Goal: Information Seeking & Learning: Learn about a topic

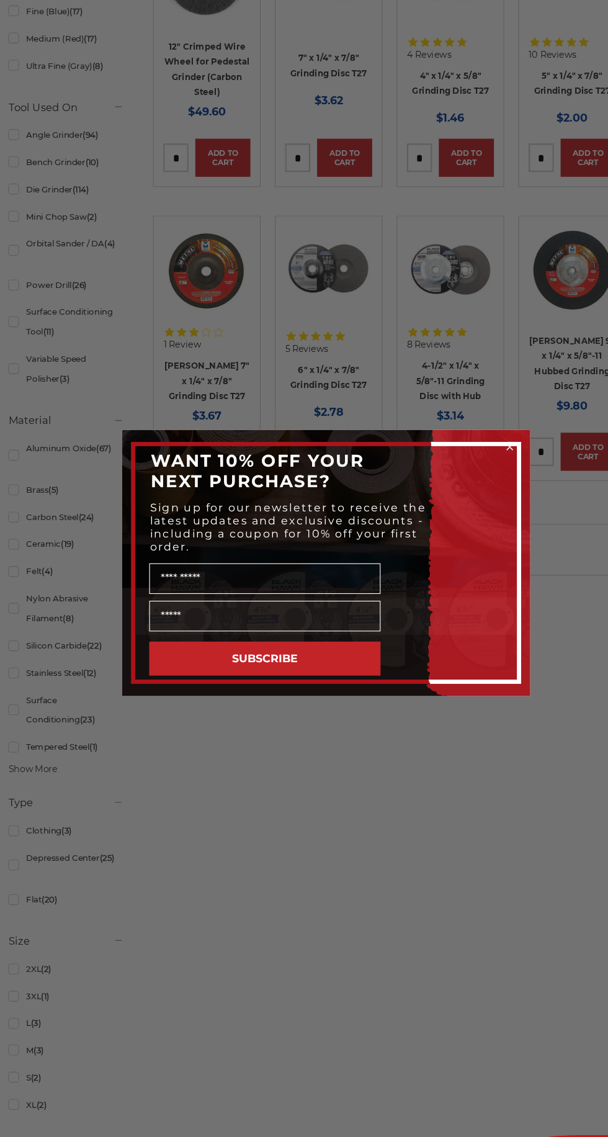
scroll to position [650, 0]
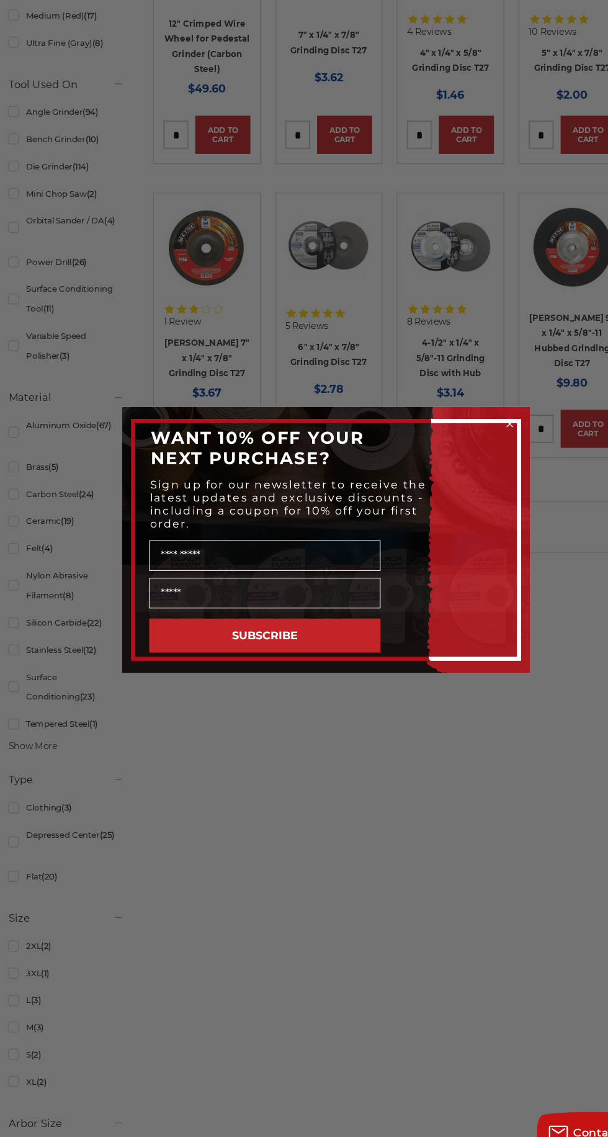
click at [475, 461] on circle "Close dialog" at bounding box center [472, 463] width 12 height 12
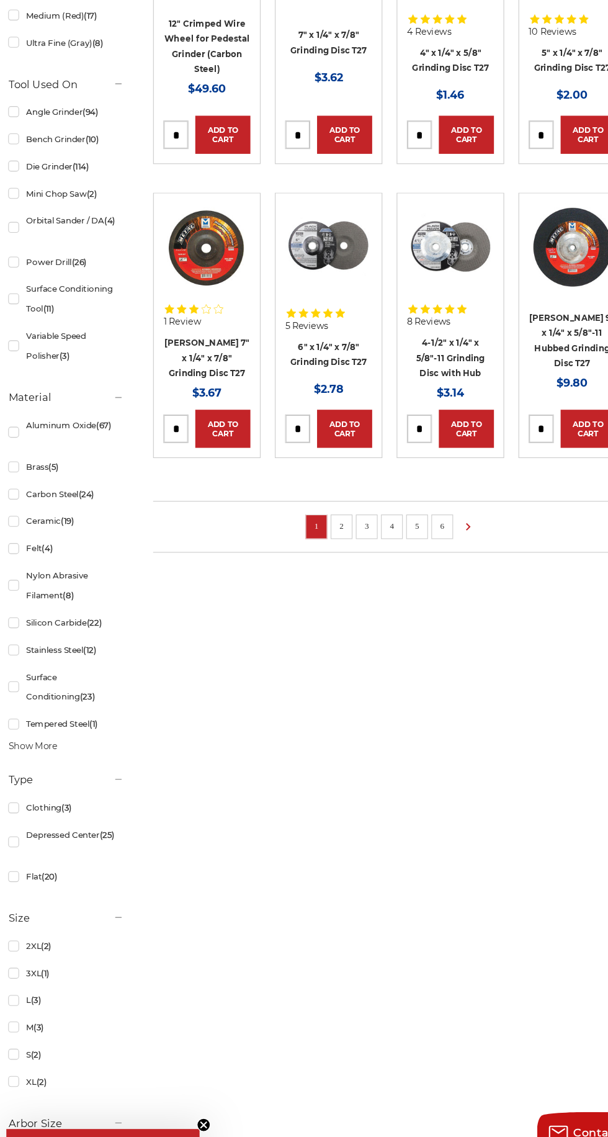
click at [318, 552] on link "2" at bounding box center [318, 556] width 12 height 14
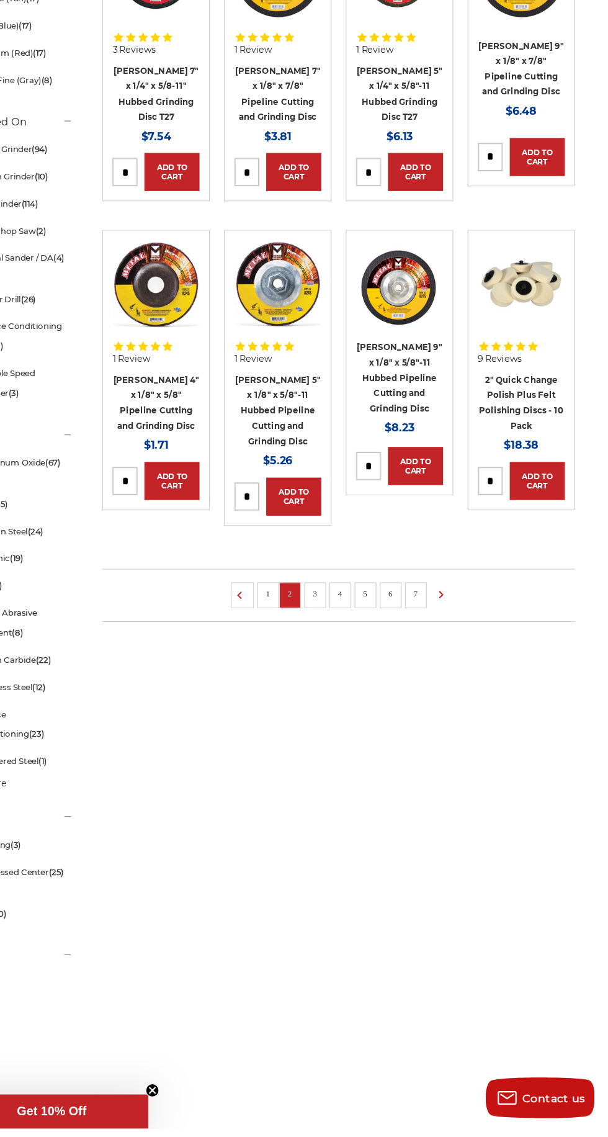
scroll to position [587, 0]
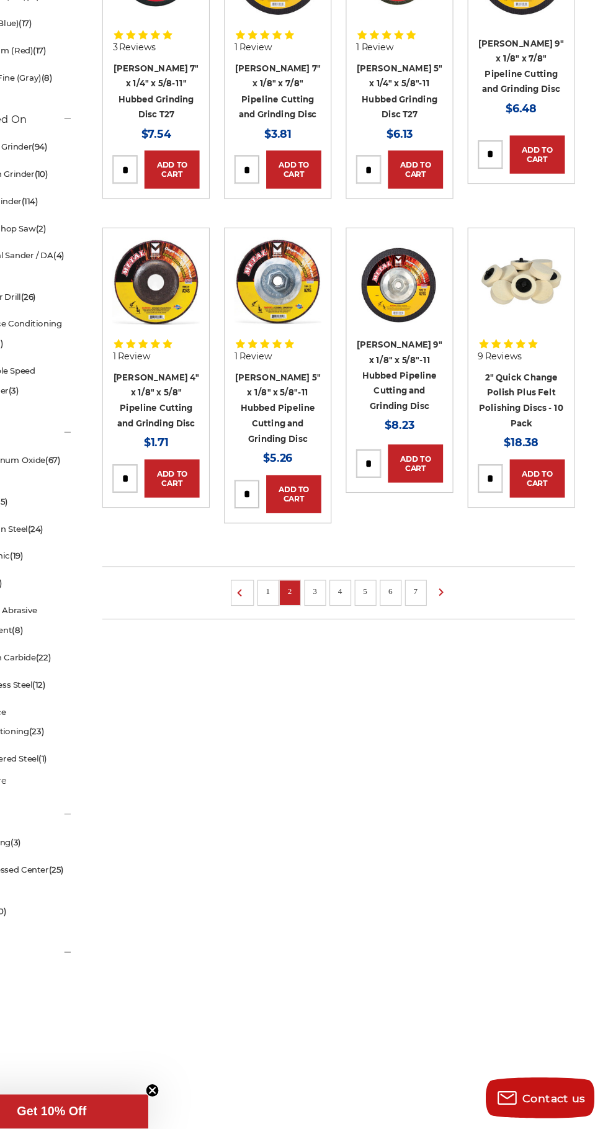
click at [339, 640] on link "3" at bounding box center [341, 647] width 12 height 14
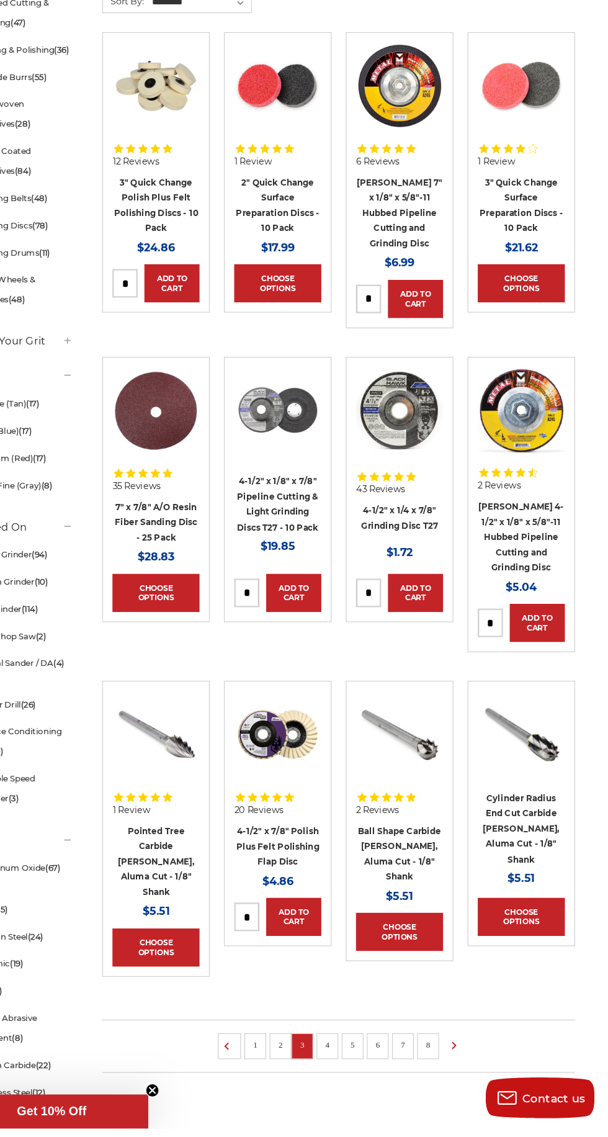
scroll to position [218, 0]
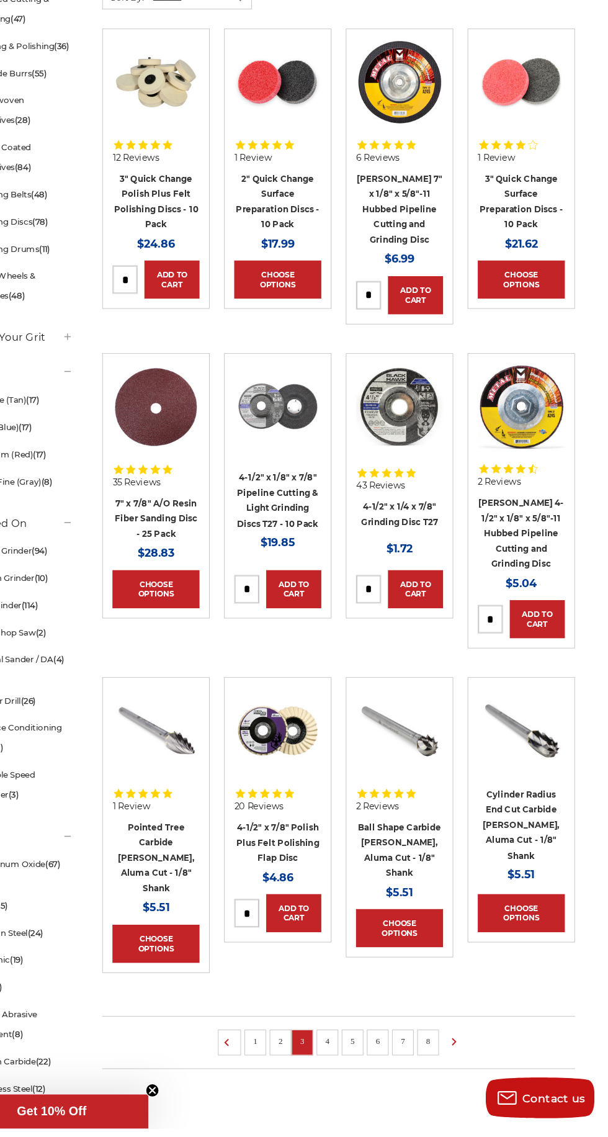
click at [354, 1035] on ul "1 2 3 4 5 6 7 8" at bounding box center [361, 1059] width 431 height 48
click at [351, 1051] on link "4" at bounding box center [352, 1058] width 12 height 14
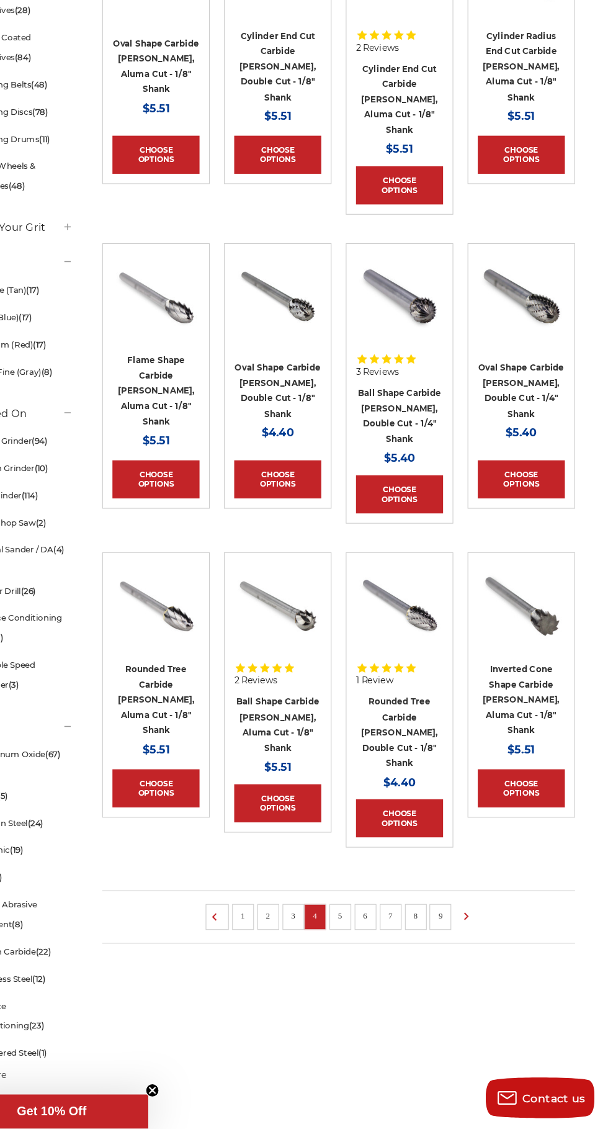
scroll to position [323, 0]
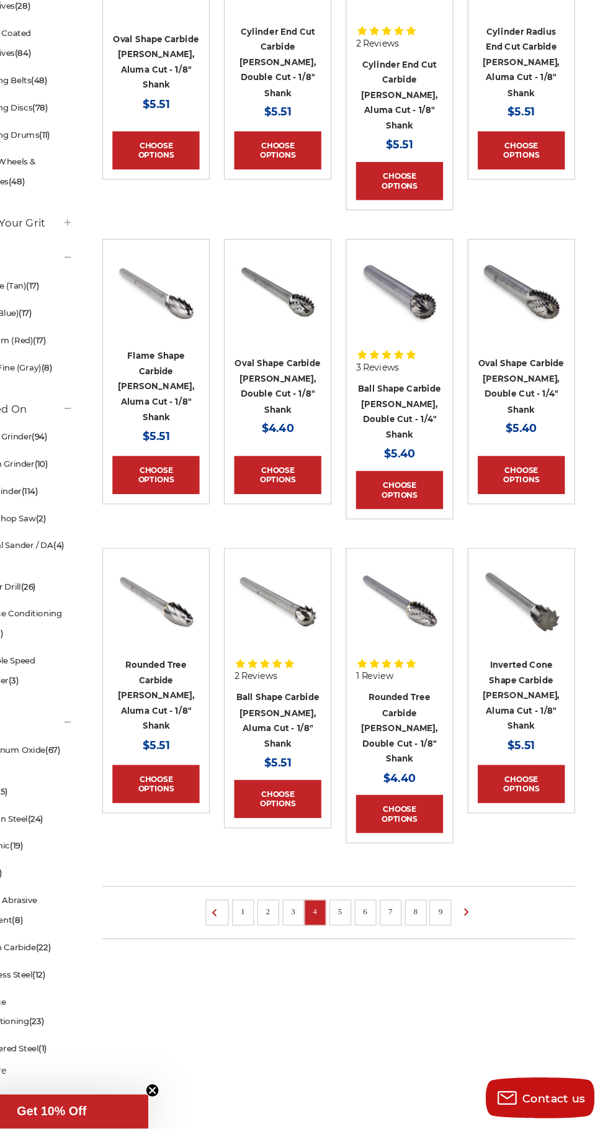
click at [363, 932] on link "5" at bounding box center [363, 939] width 12 height 14
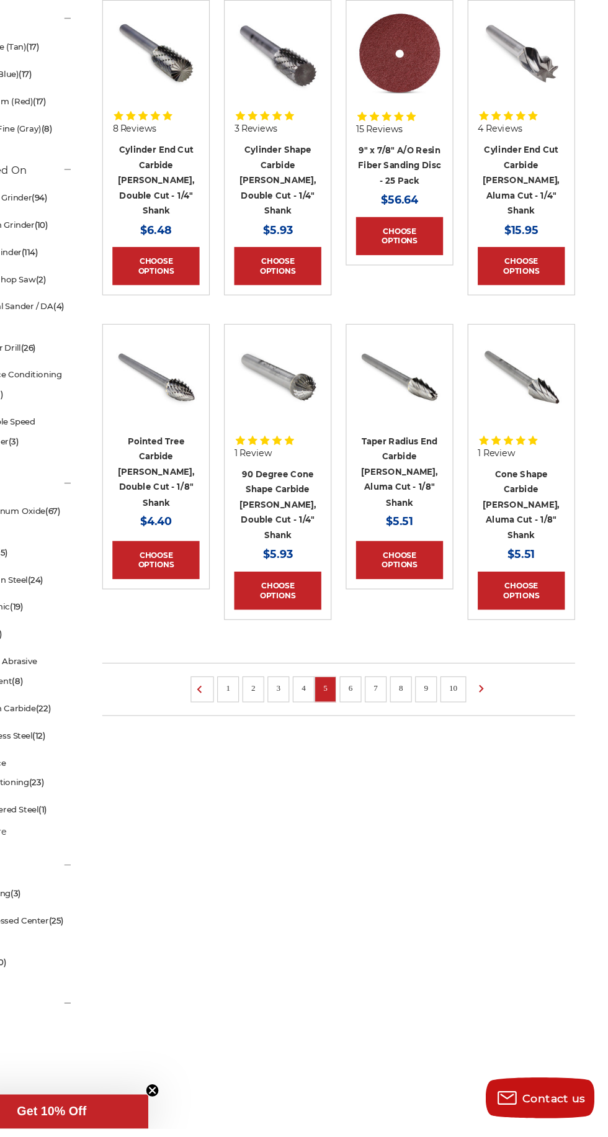
scroll to position [542, 0]
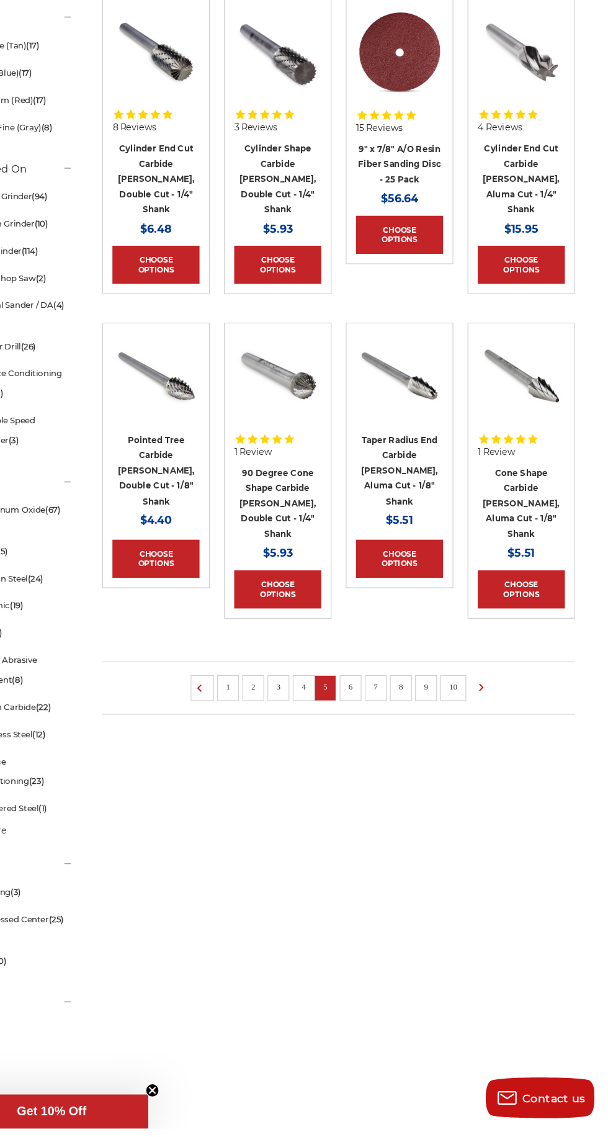
click at [372, 727] on link "6" at bounding box center [373, 734] width 12 height 14
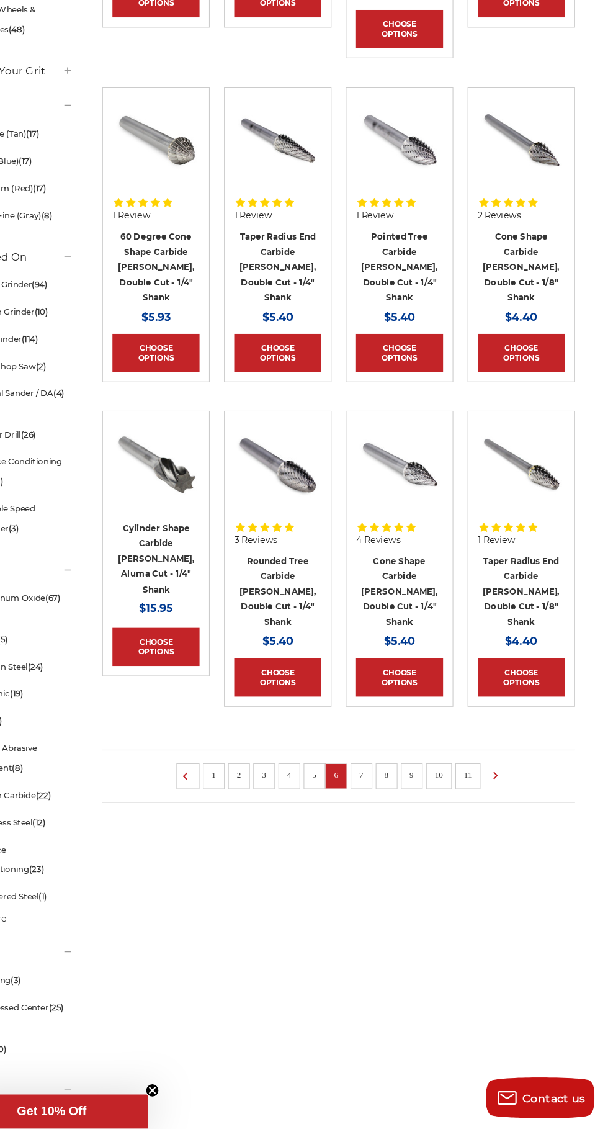
scroll to position [465, 0]
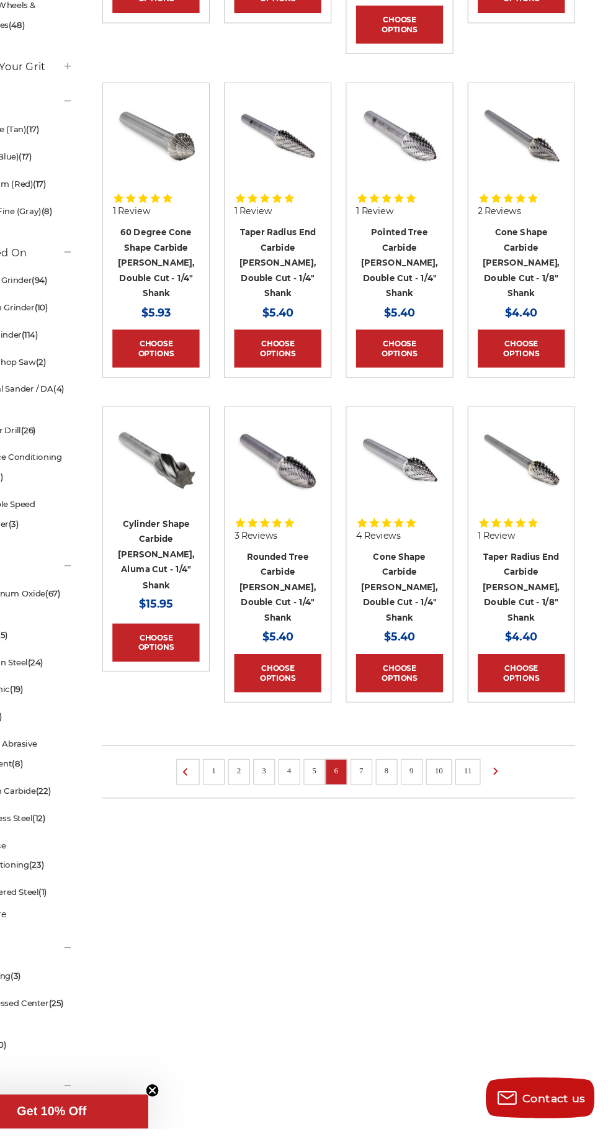
click at [382, 804] on link "7" at bounding box center [383, 811] width 12 height 14
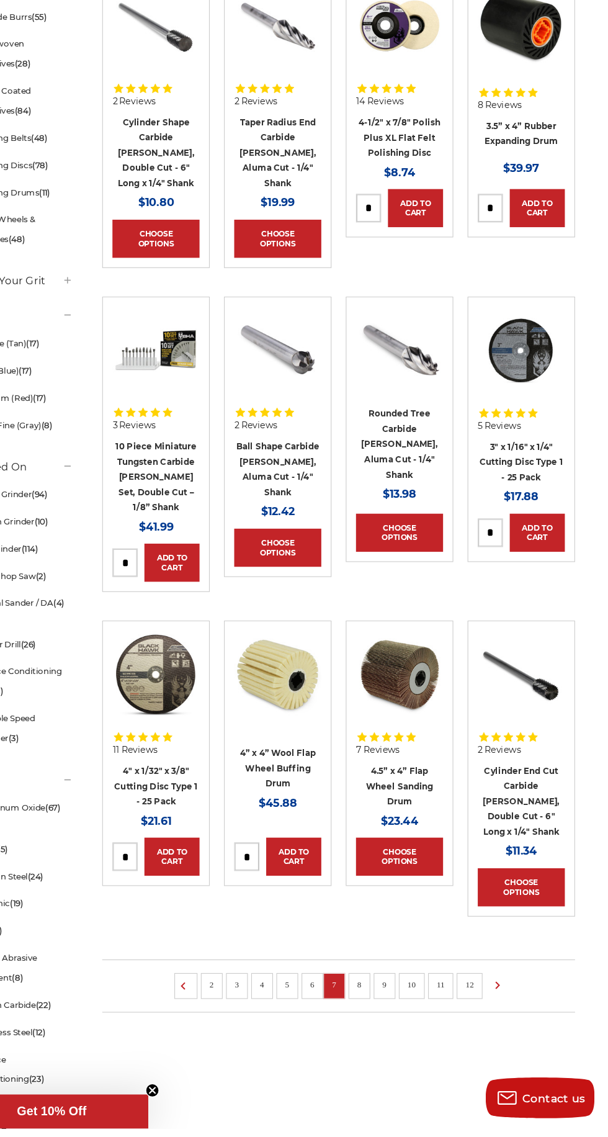
scroll to position [274, 0]
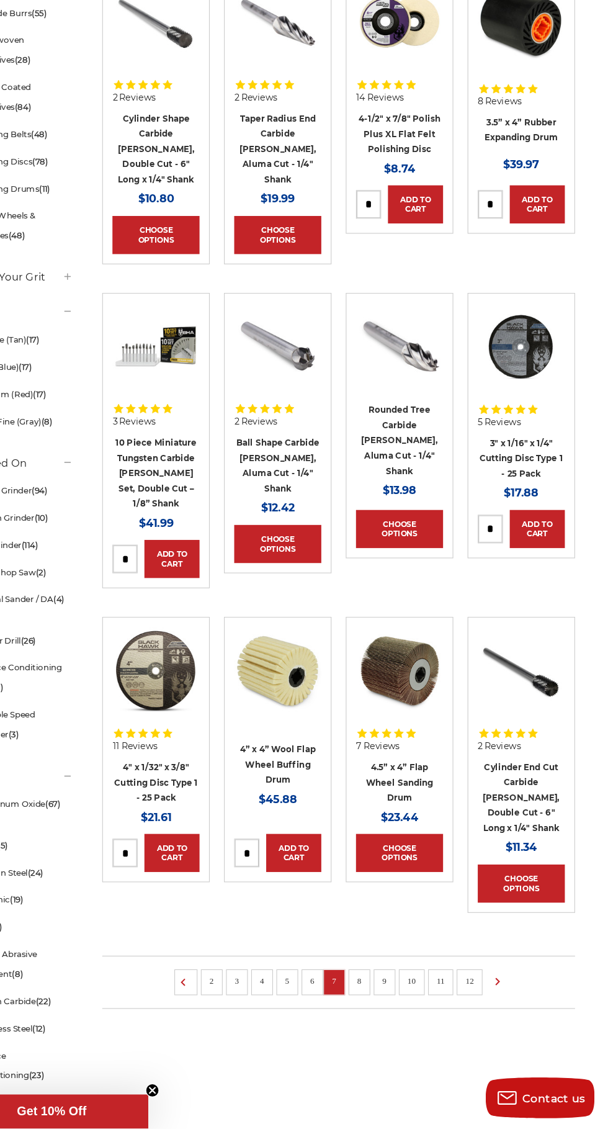
click at [390, 981] on ul "2 3 4 5 6 7 8 9 10 11 12" at bounding box center [361, 1003] width 431 height 48
click at [402, 995] on link "9" at bounding box center [404, 1002] width 12 height 14
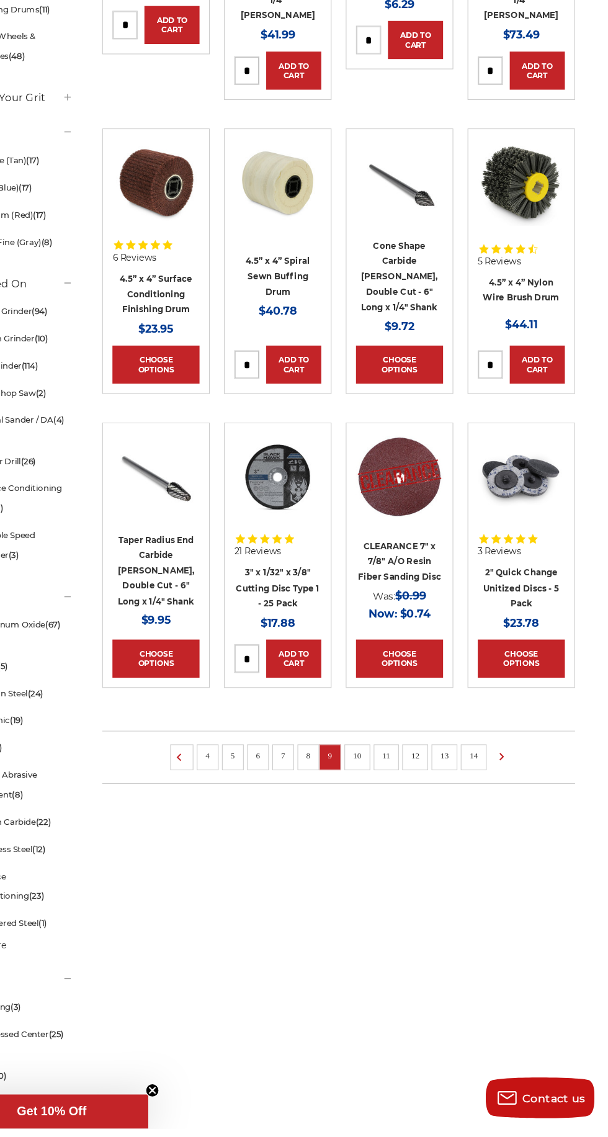
scroll to position [444, 0]
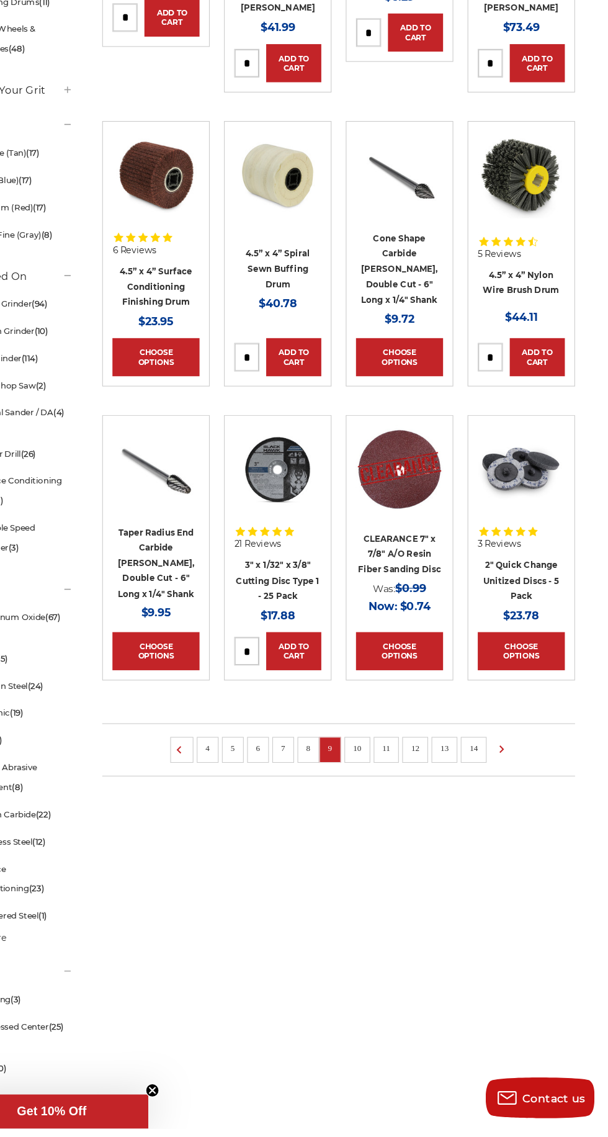
click at [328, 784] on link "8" at bounding box center [334, 791] width 12 height 14
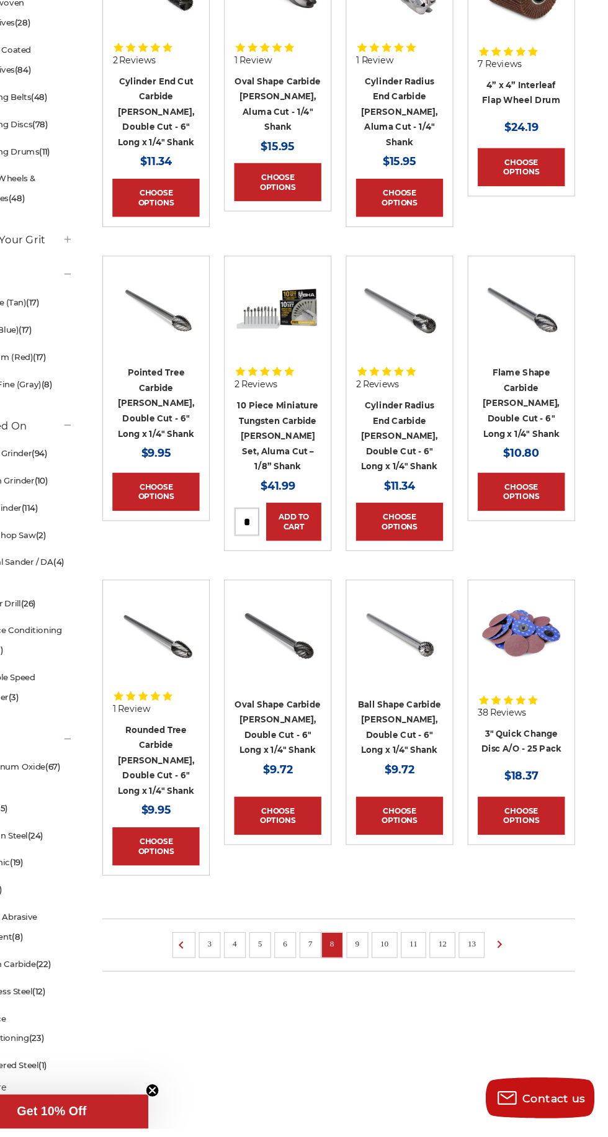
scroll to position [312, 0]
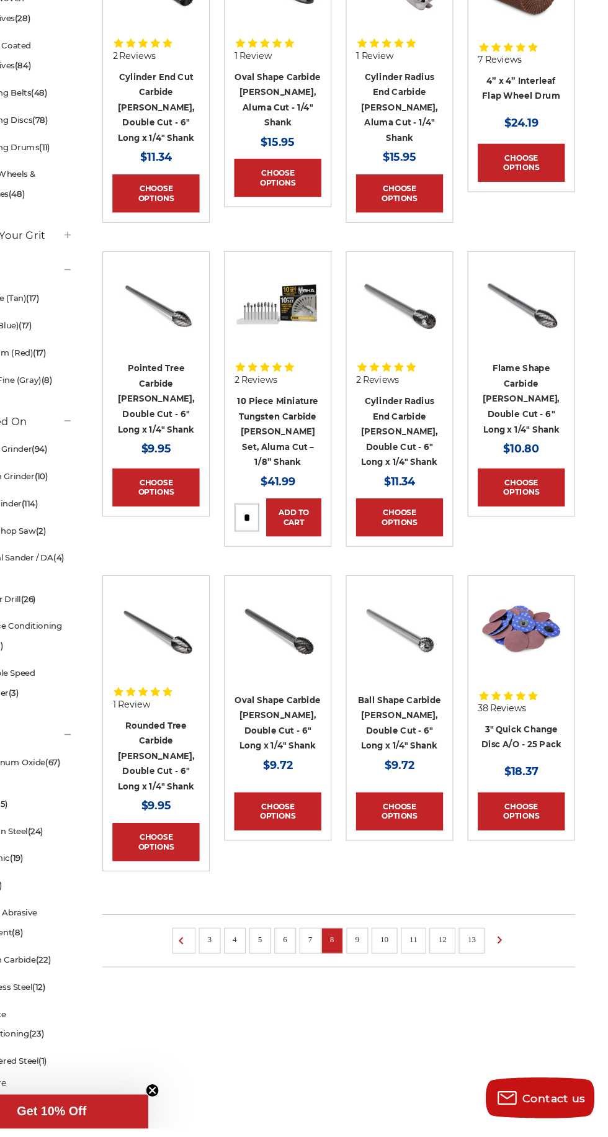
click at [403, 958] on link "10" at bounding box center [404, 965] width 16 height 14
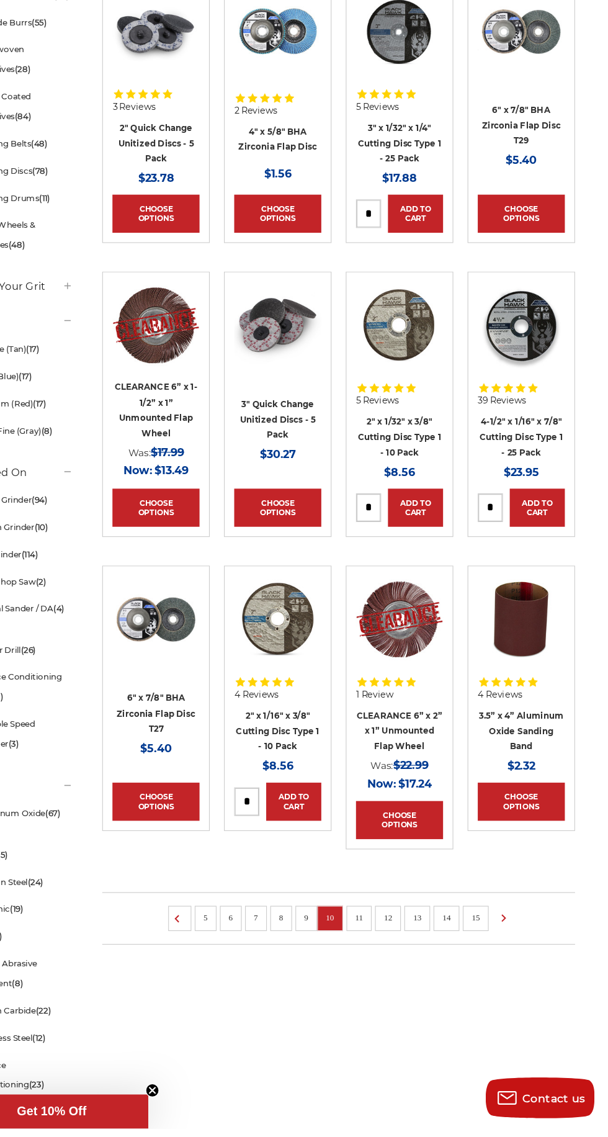
scroll to position [268, 0]
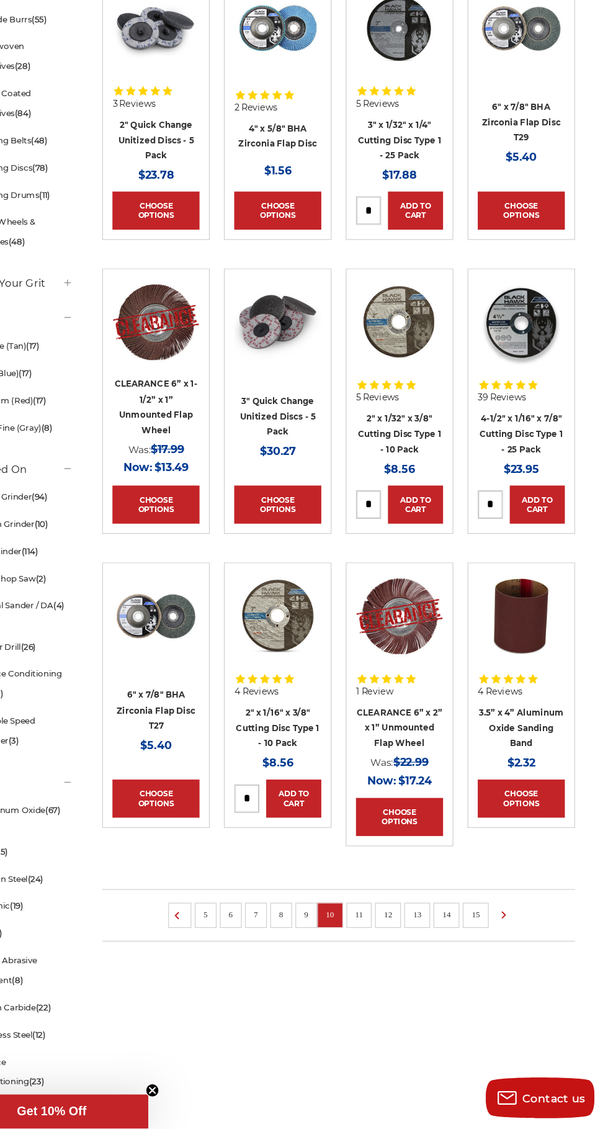
click at [381, 942] on link "11" at bounding box center [381, 942] width 16 height 14
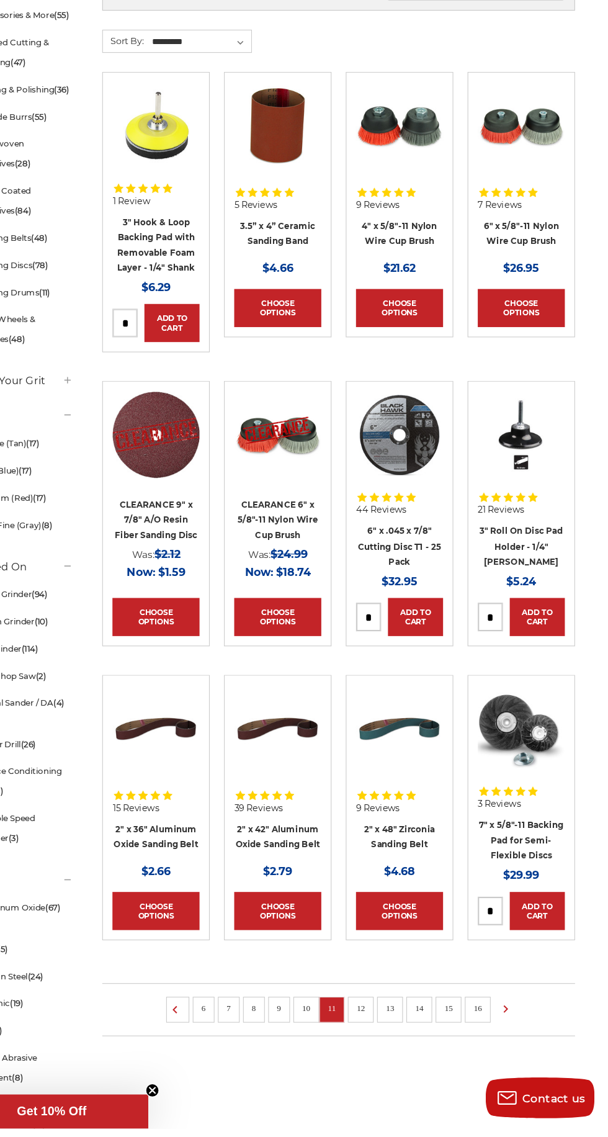
scroll to position [182, 0]
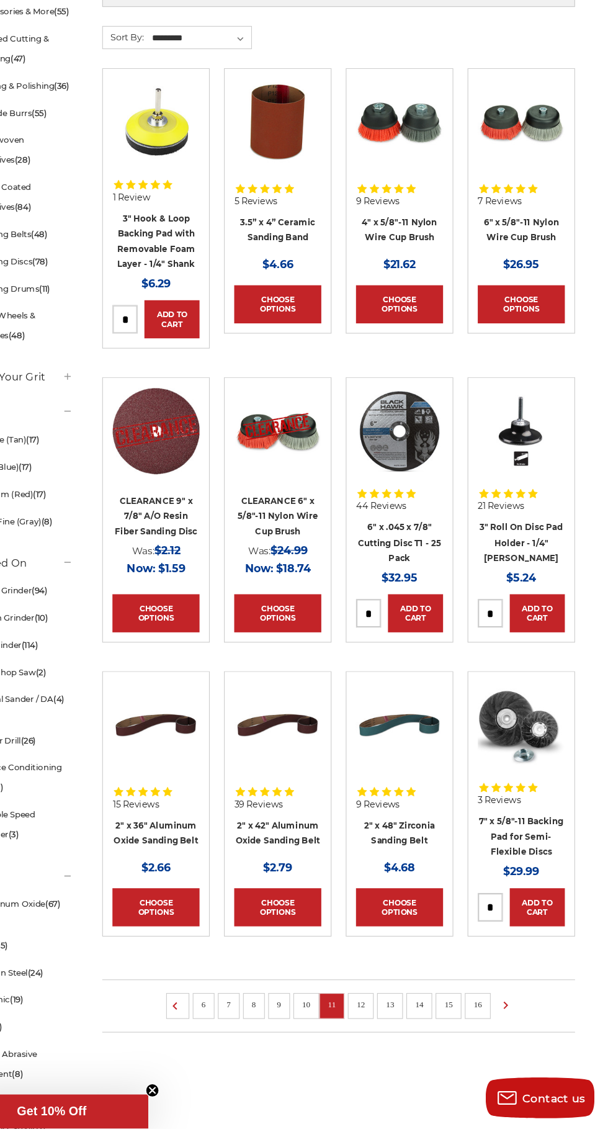
click at [383, 1024] on link "12" at bounding box center [382, 1024] width 16 height 14
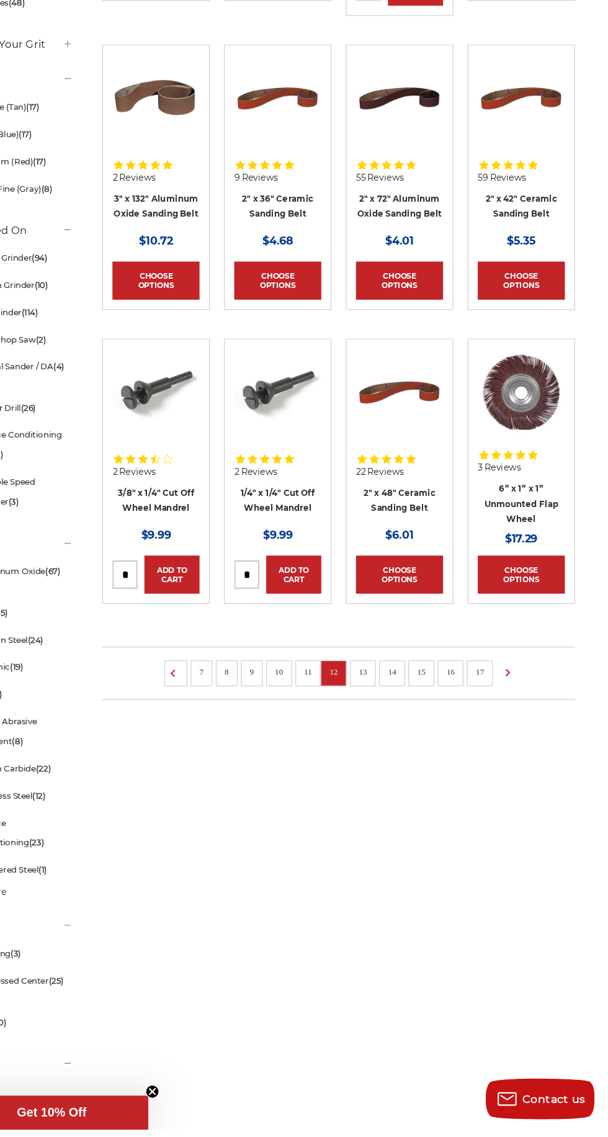
scroll to position [488, 0]
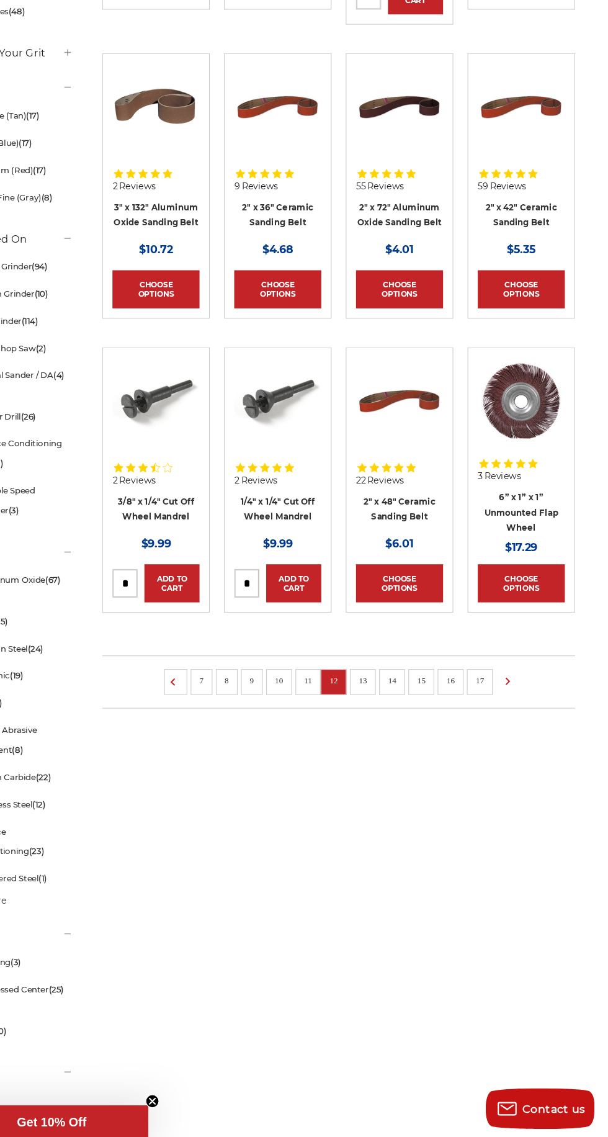
click at [384, 712] on link "13" at bounding box center [384, 719] width 16 height 14
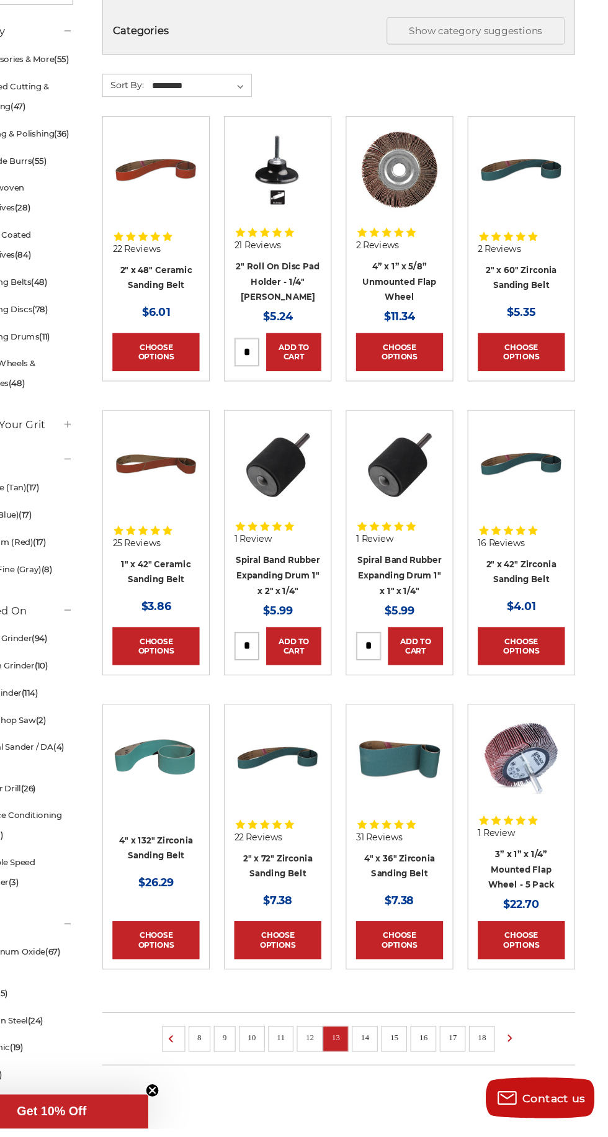
scroll to position [155, 0]
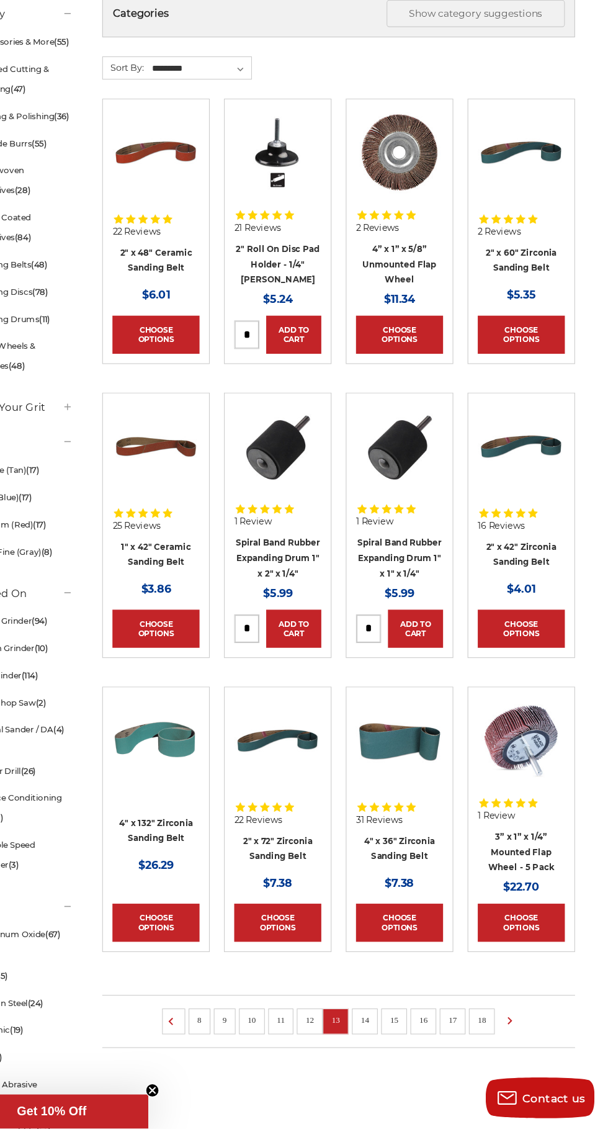
click at [386, 1035] on link "14" at bounding box center [386, 1038] width 16 height 14
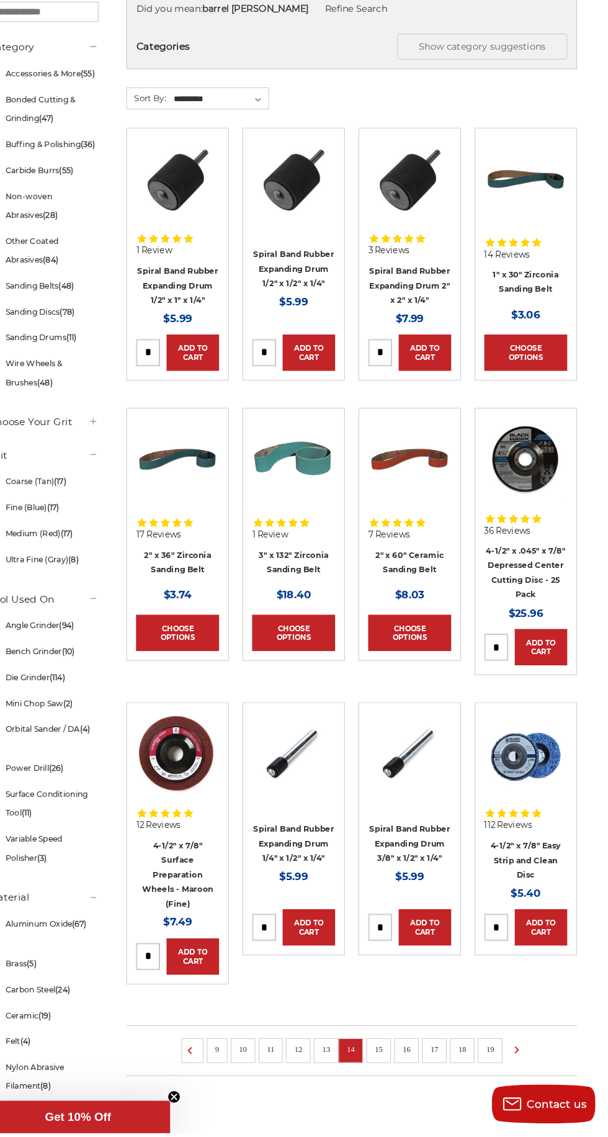
scroll to position [179, 0]
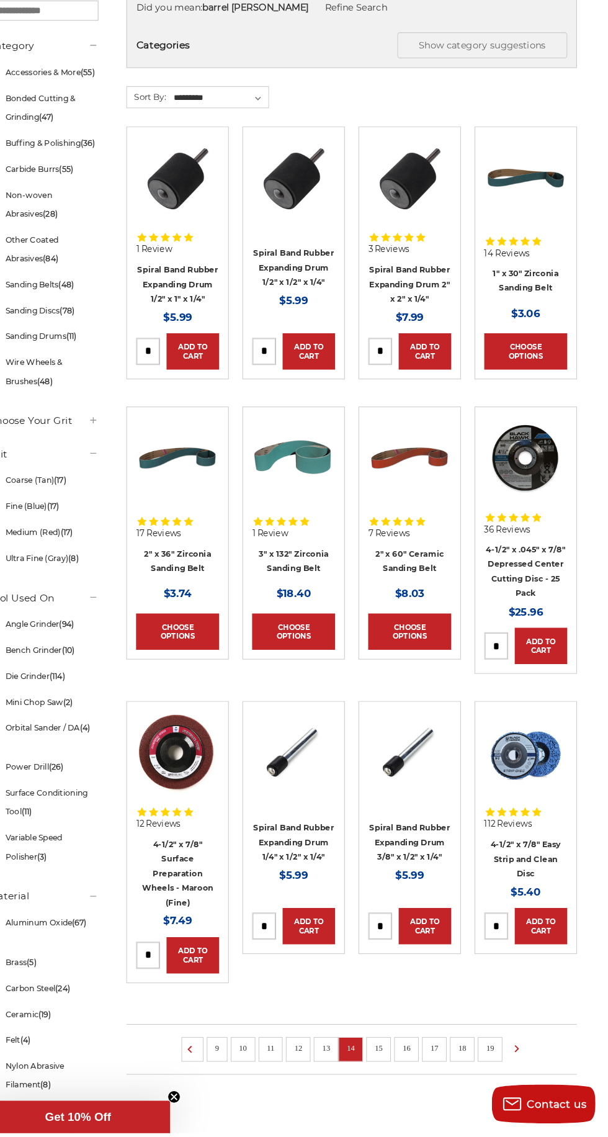
click at [390, 1079] on main "Did you mean: barrel [PERSON_NAME] Refine Search Categories Show category sugge…" at bounding box center [362, 569] width 444 height 1050
click at [388, 1056] on link "15" at bounding box center [388, 1056] width 16 height 14
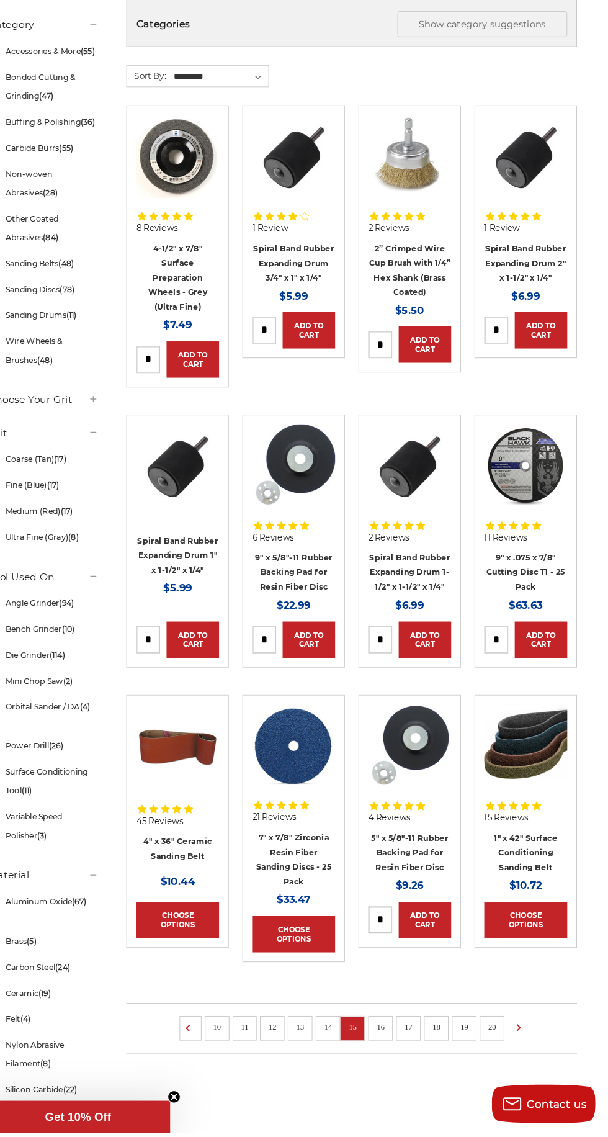
scroll to position [207, 0]
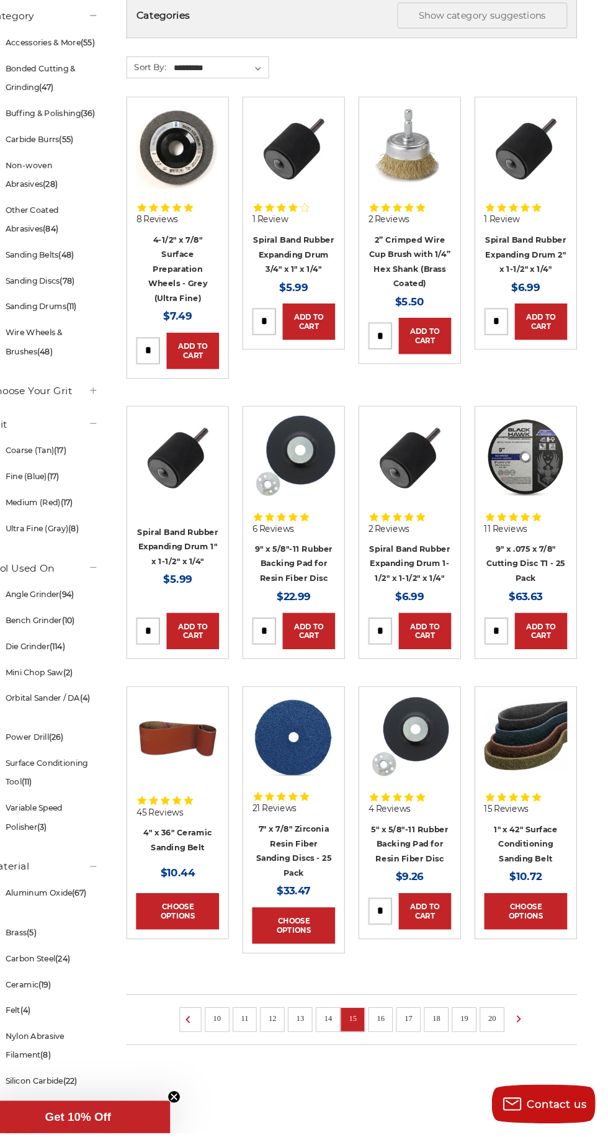
click at [390, 1043] on ul "10 11 12 13 14 15 16 17 18 19 20" at bounding box center [361, 1028] width 431 height 48
click at [397, 1046] on ul "10 11 12 13 14 15 16 17 18 19 20" at bounding box center [361, 1028] width 431 height 48
click at [393, 1025] on link "16" at bounding box center [390, 1027] width 16 height 14
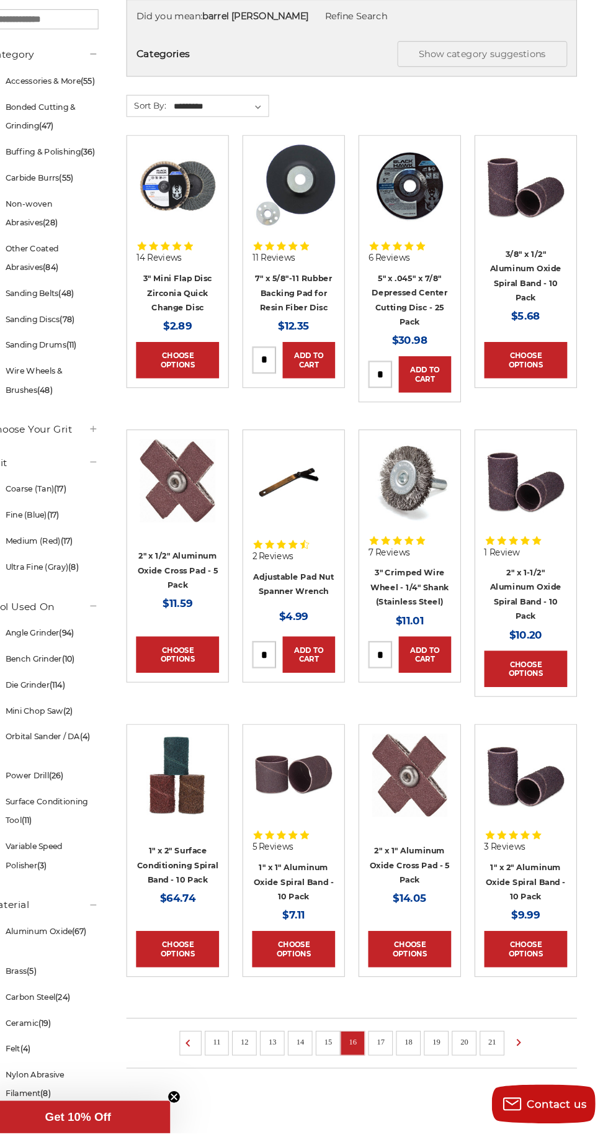
scroll to position [171, 0]
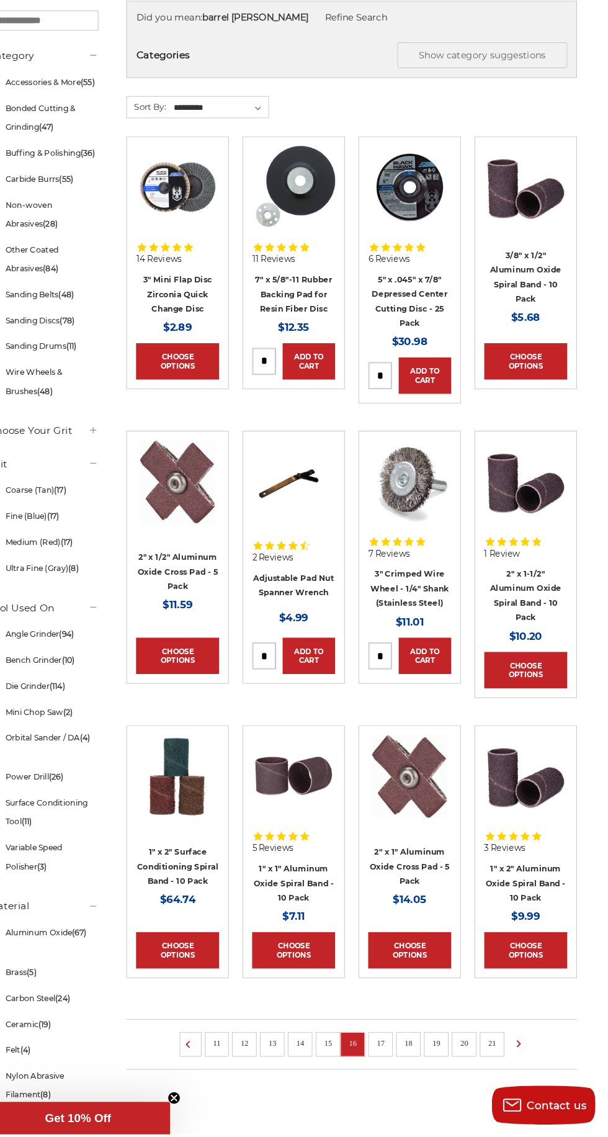
click at [400, 1067] on ul "11 12 13 14 15 16 17 18 19 20 21" at bounding box center [361, 1050] width 431 height 48
click at [392, 1051] on link "17" at bounding box center [390, 1050] width 16 height 14
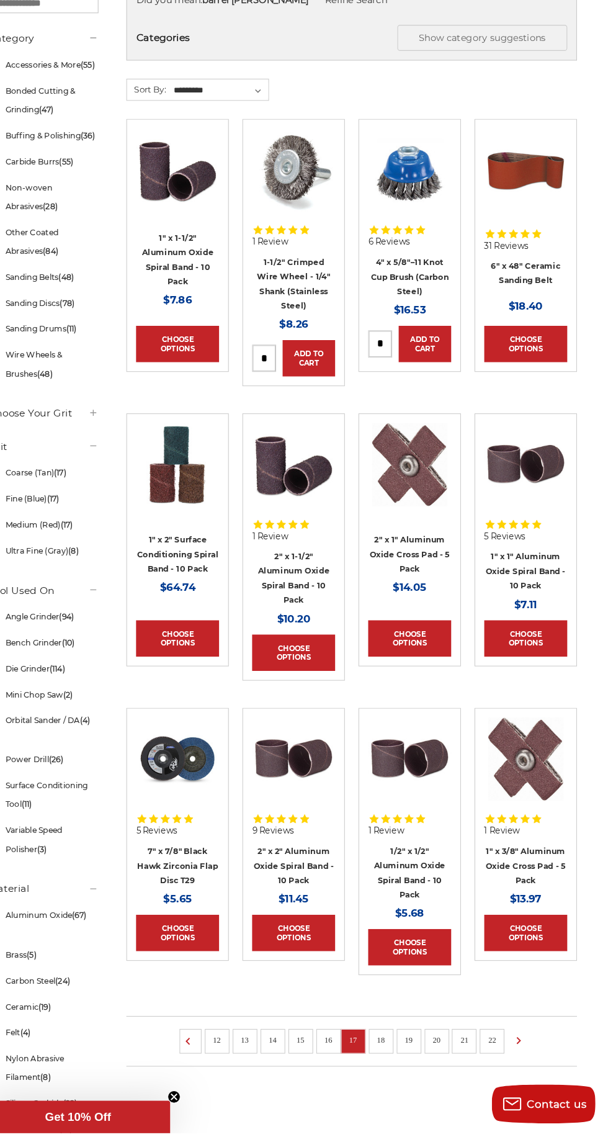
scroll to position [189, 0]
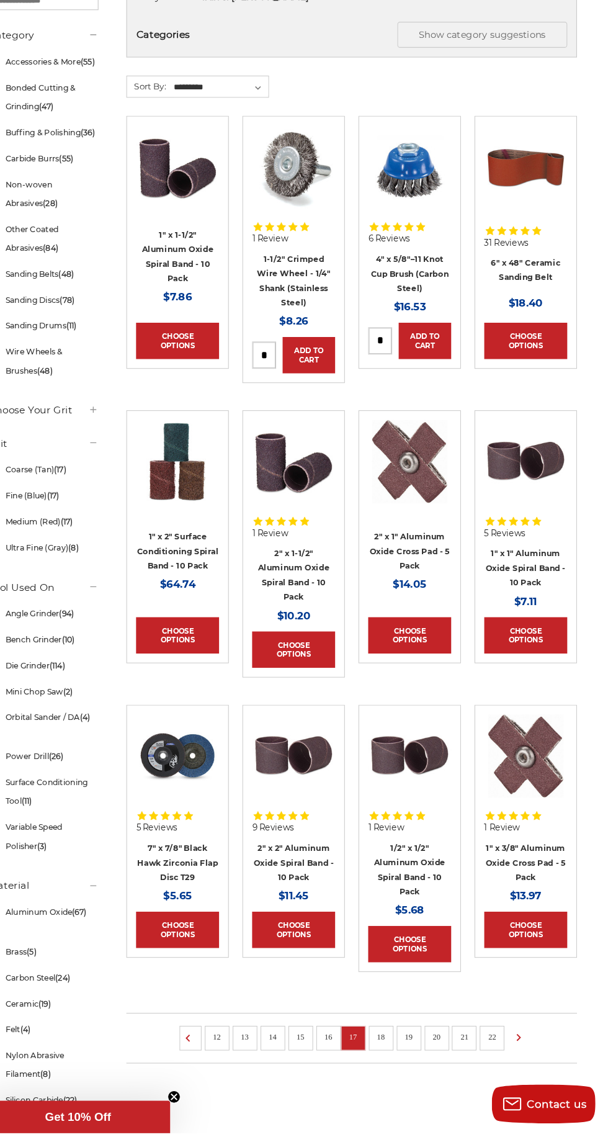
click at [390, 1038] on link "18" at bounding box center [390, 1045] width 16 height 14
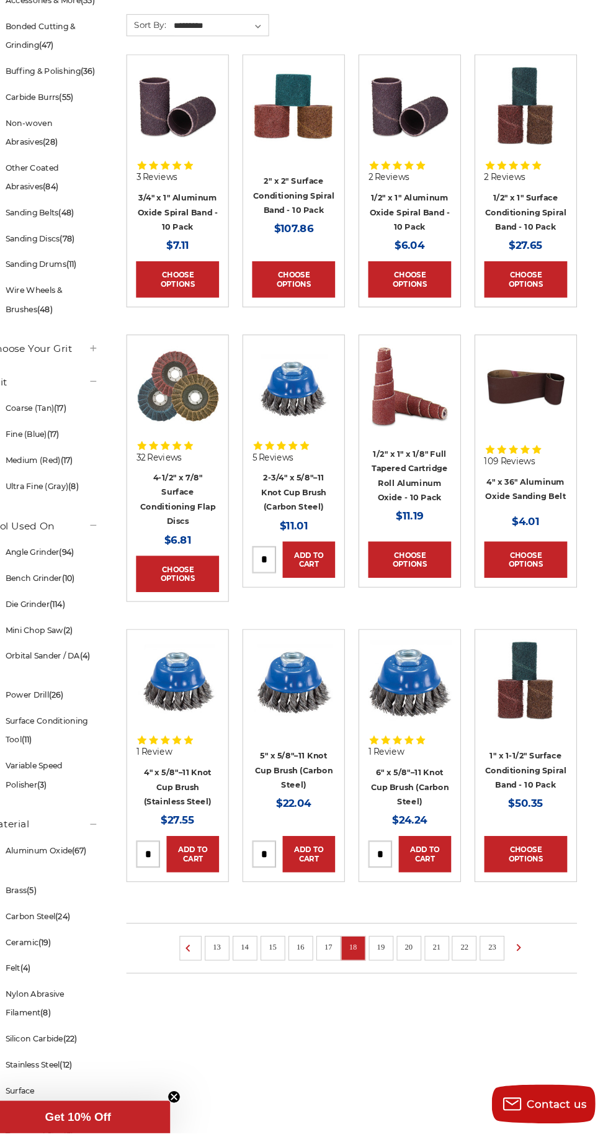
scroll to position [253, 0]
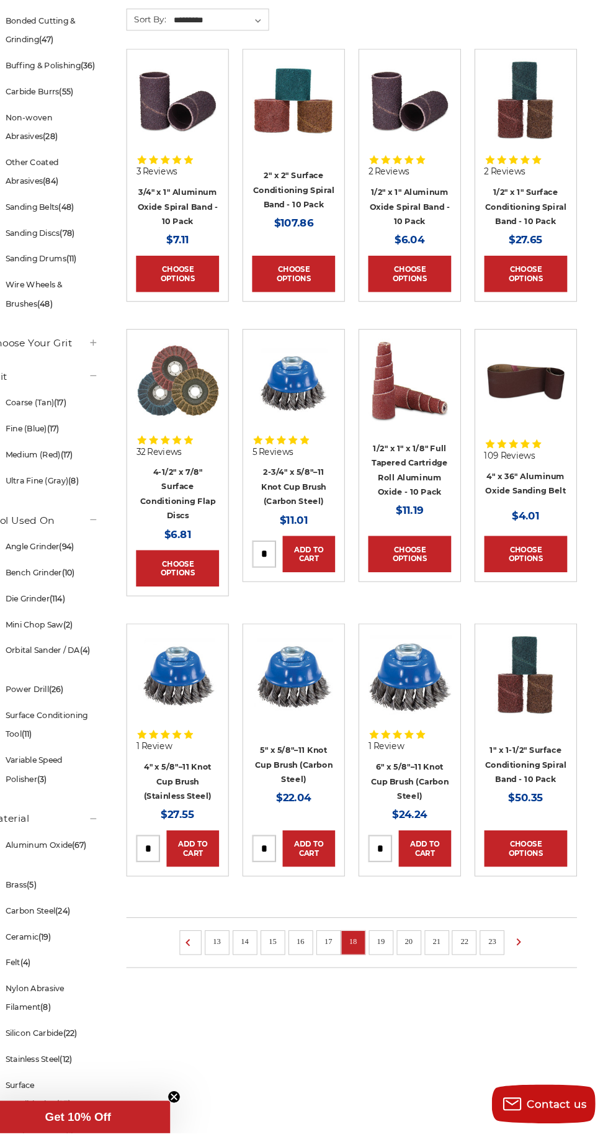
click at [417, 954] on link "20" at bounding box center [417, 953] width 16 height 14
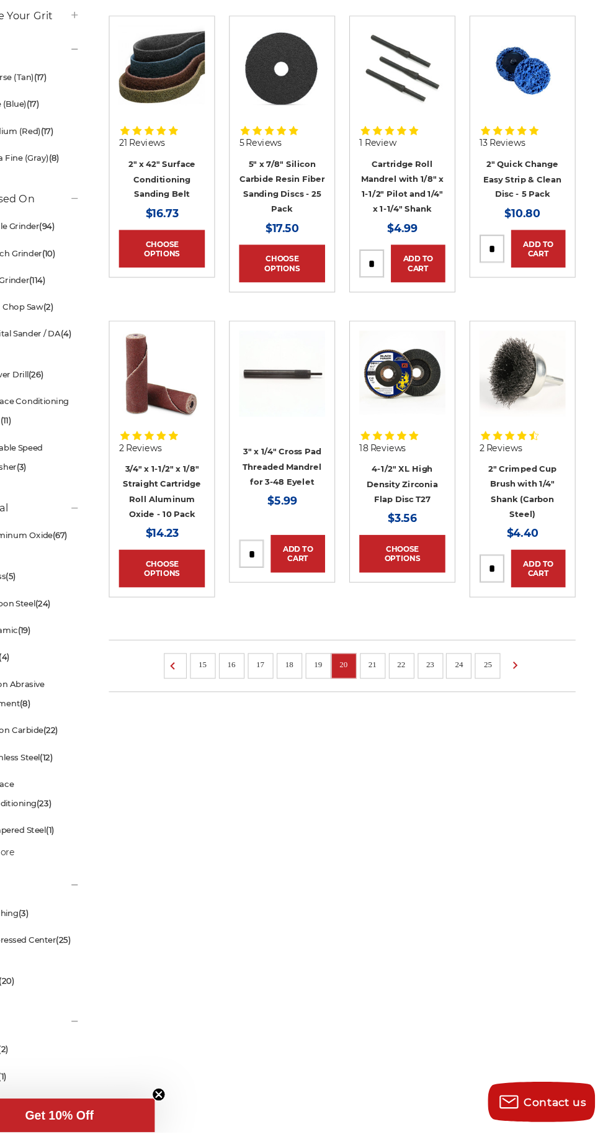
scroll to position [529, 0]
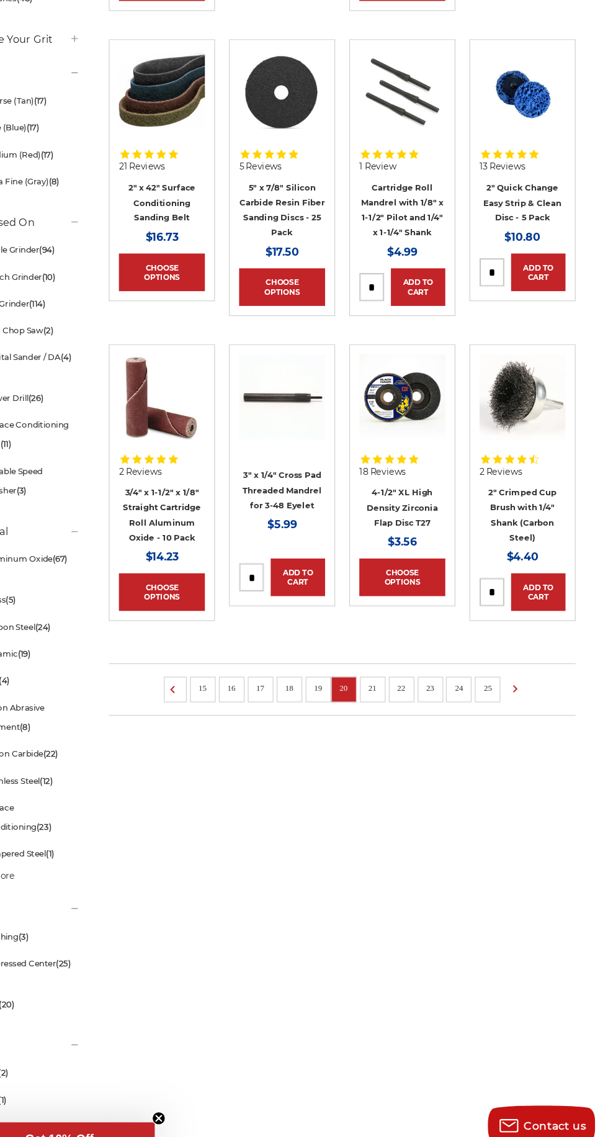
click at [339, 701] on link "19" at bounding box center [340, 705] width 16 height 14
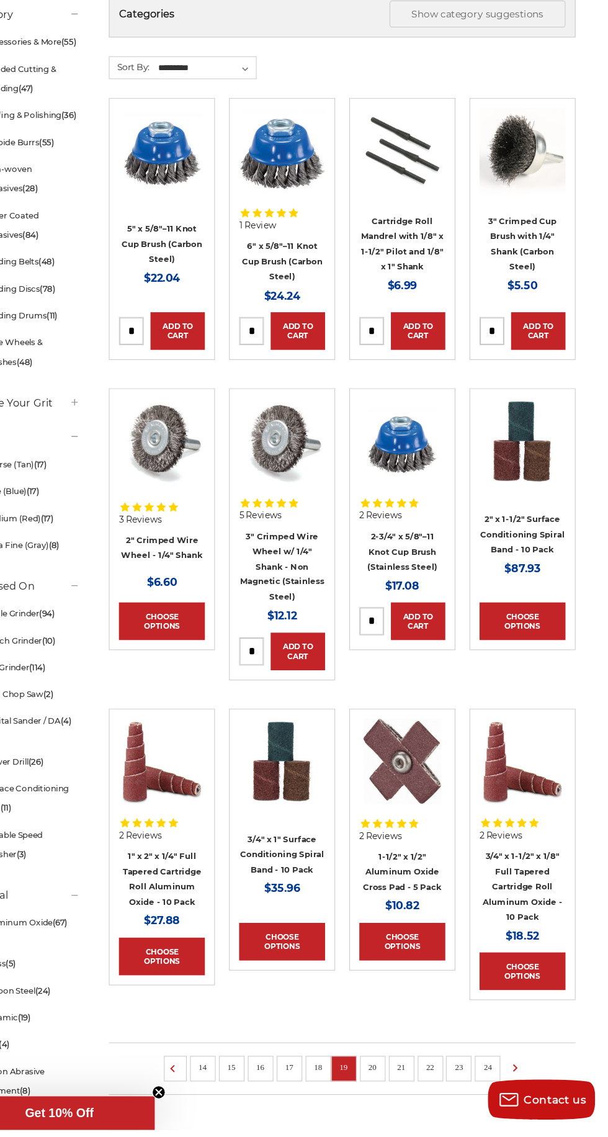
scroll to position [171, 0]
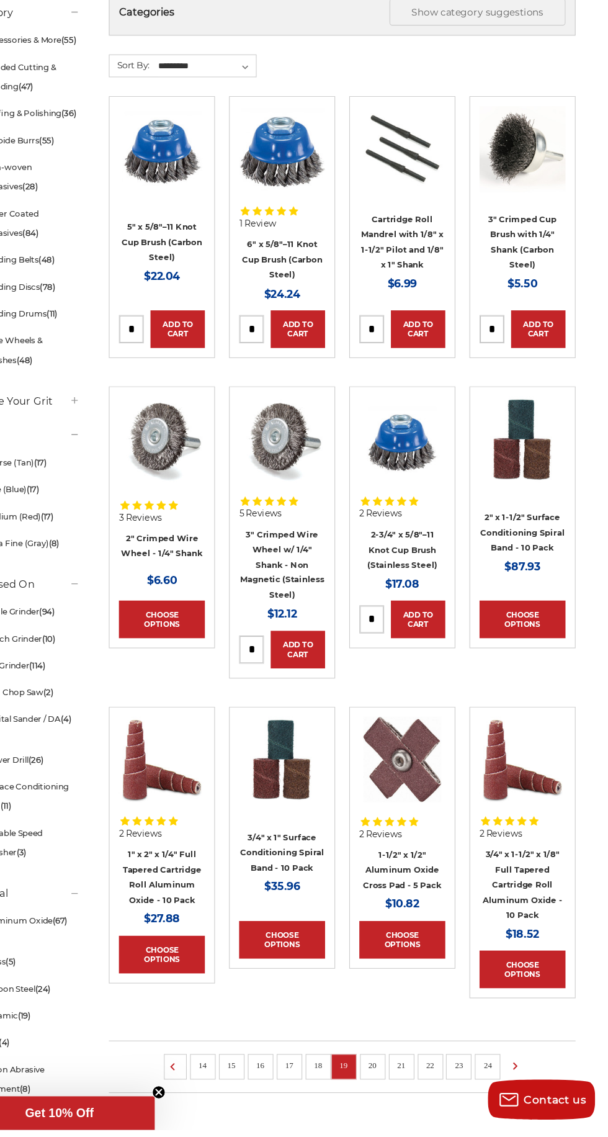
click at [418, 1078] on link "21" at bounding box center [417, 1078] width 16 height 14
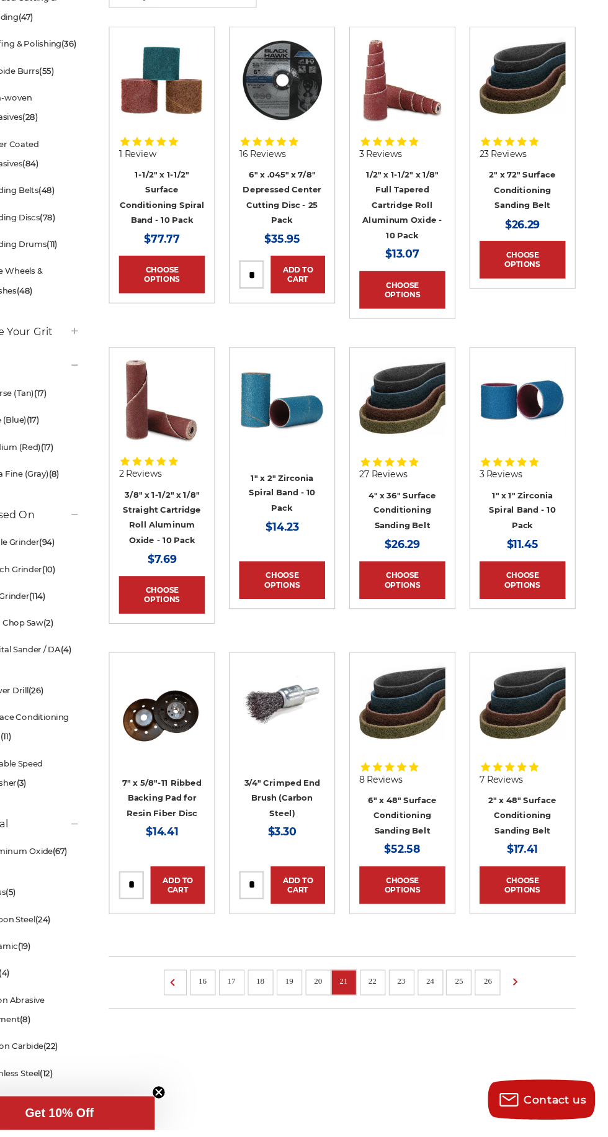
scroll to position [243, 0]
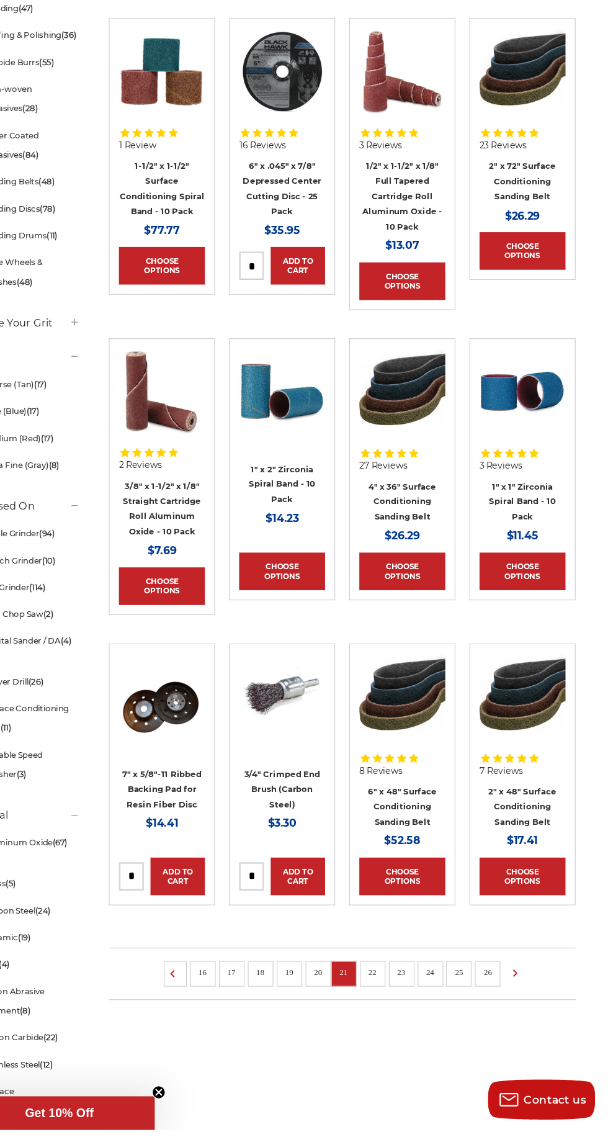
click at [390, 991] on link "22" at bounding box center [390, 992] width 16 height 14
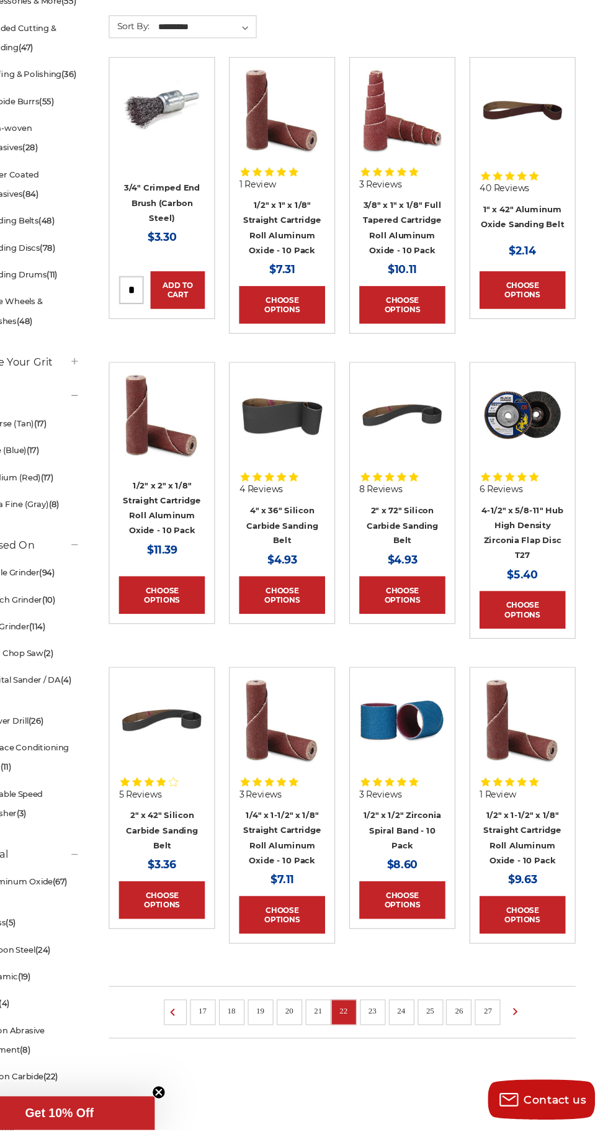
scroll to position [209, 0]
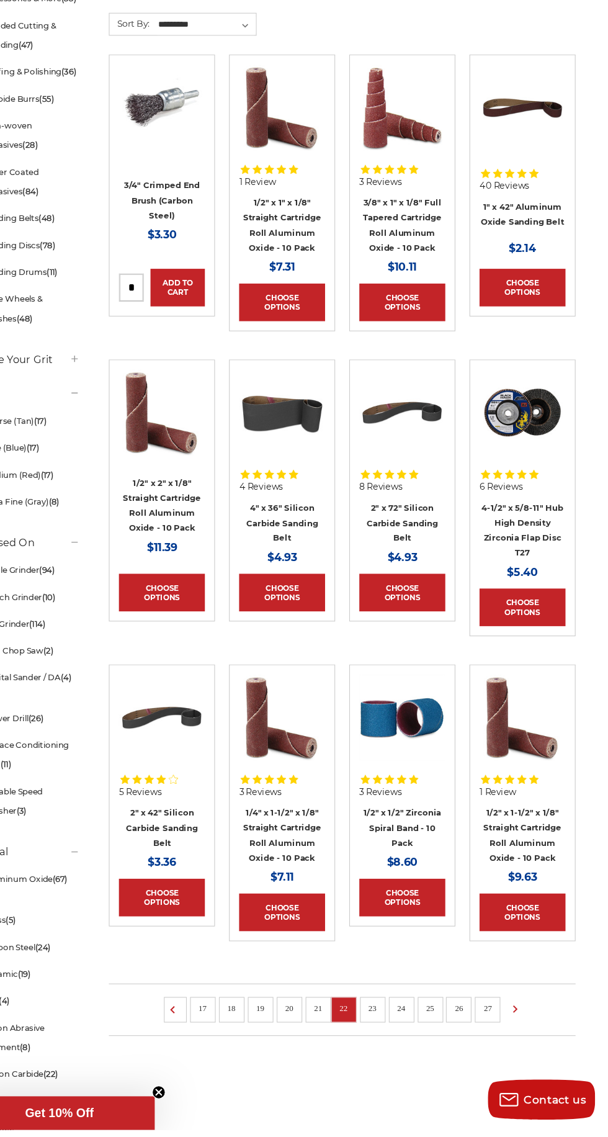
click at [390, 1021] on link "23" at bounding box center [390, 1025] width 16 height 14
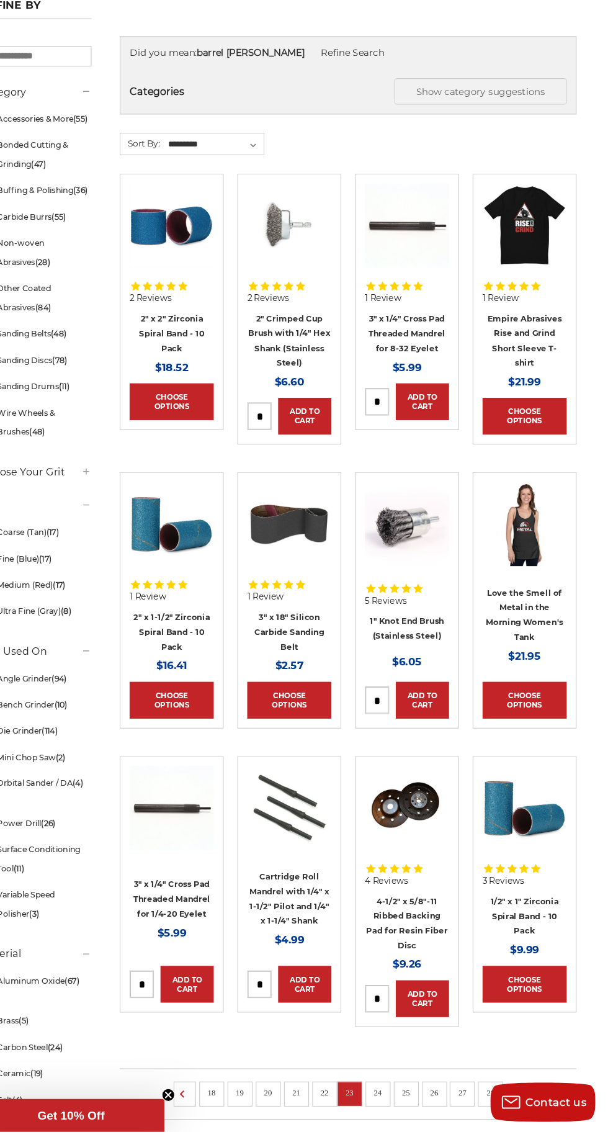
scroll to position [128, 0]
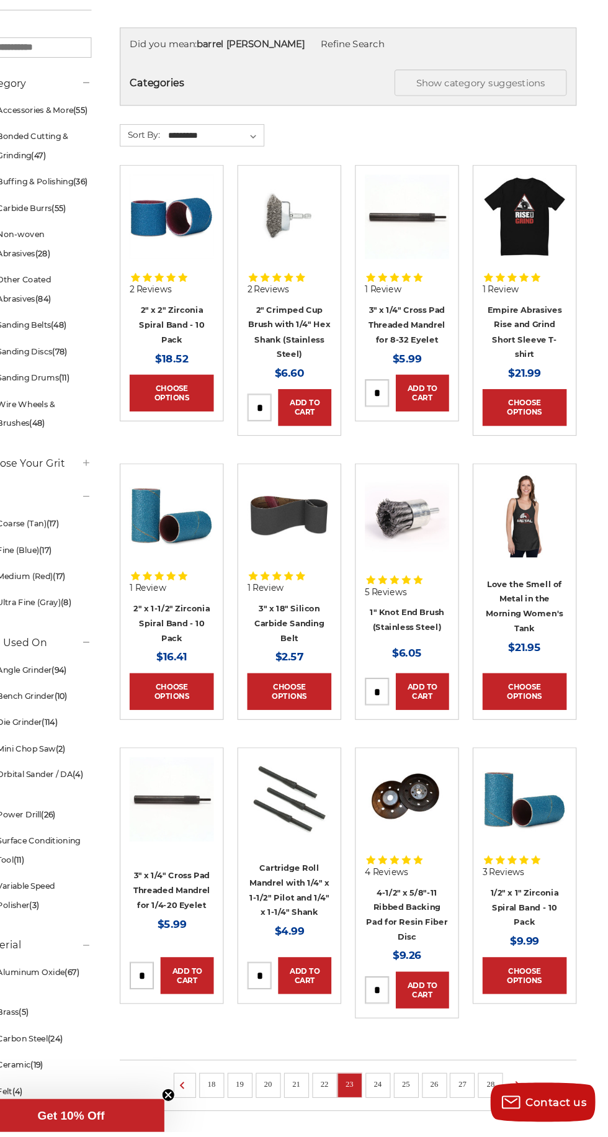
click at [385, 1093] on link "24" at bounding box center [390, 1092] width 16 height 14
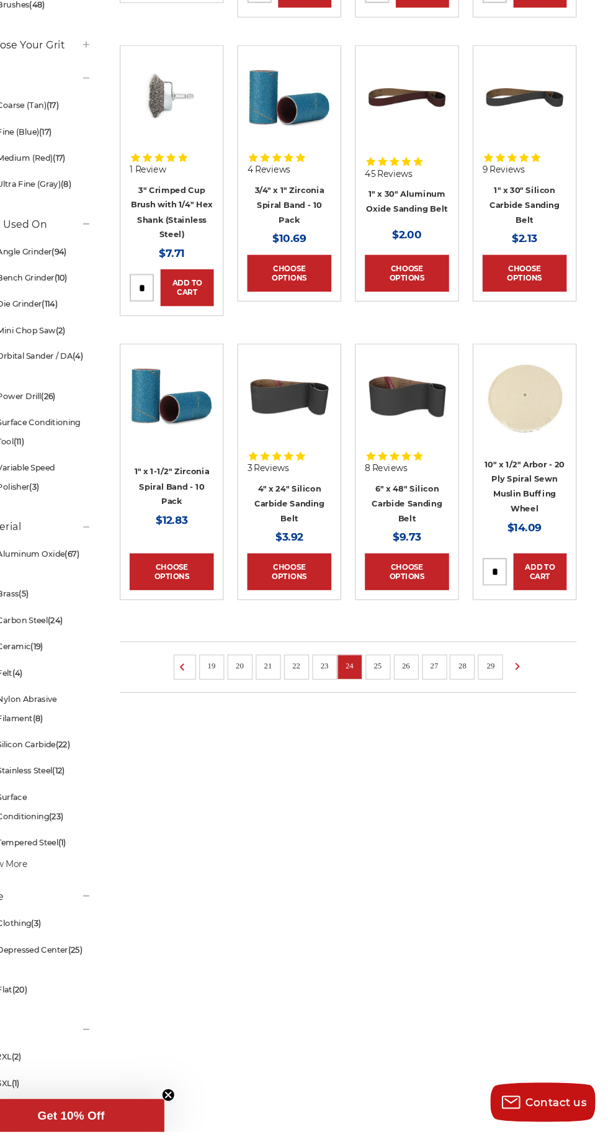
scroll to position [552, 0]
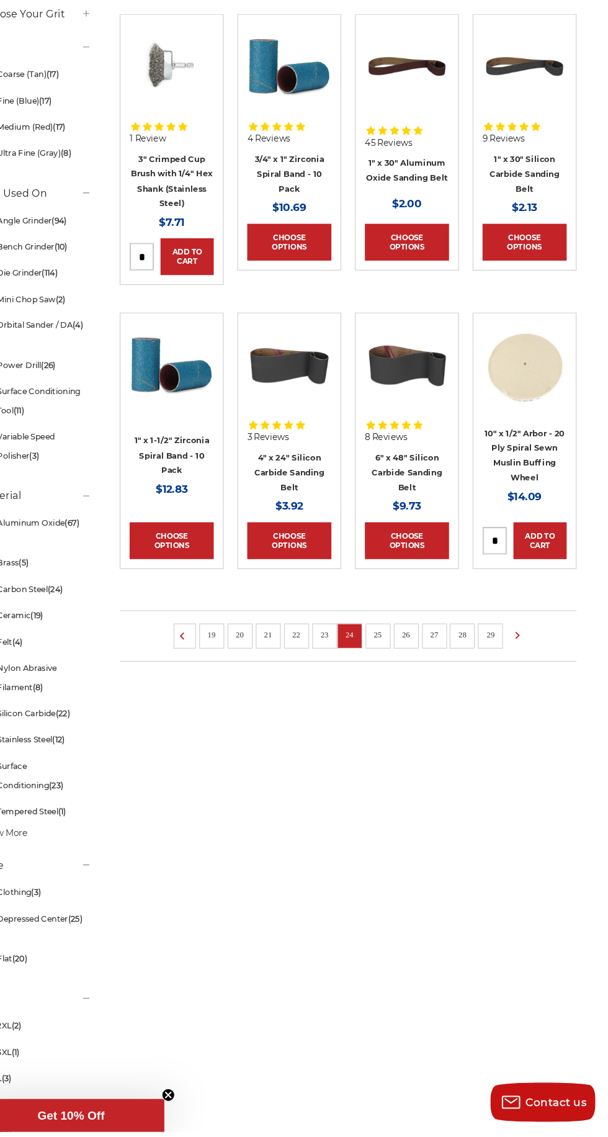
click at [390, 667] on link "25" at bounding box center [390, 668] width 16 height 14
